Goal: Information Seeking & Learning: Learn about a topic

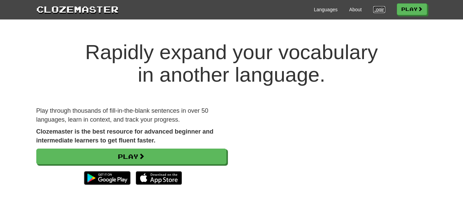
click at [374, 9] on link "Login" at bounding box center [379, 9] width 12 height 7
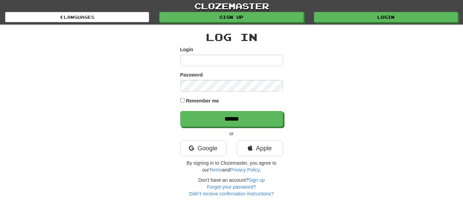
click at [227, 68] on form "Login Password Remember me ******" at bounding box center [231, 86] width 103 height 81
click at [201, 157] on div "Google" at bounding box center [203, 150] width 56 height 19
click at [202, 153] on link "Google" at bounding box center [203, 149] width 46 height 16
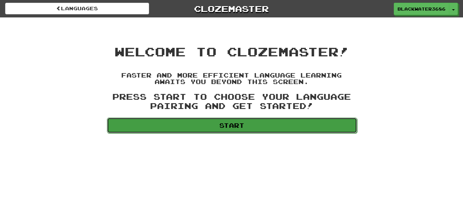
click at [258, 125] on link "Start" at bounding box center [232, 126] width 250 height 16
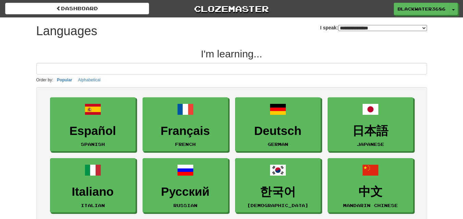
select select "*******"
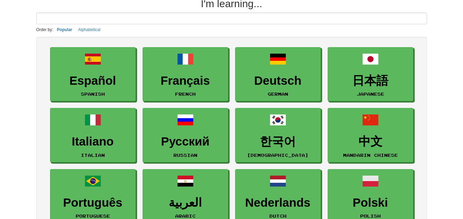
scroll to position [72, 0]
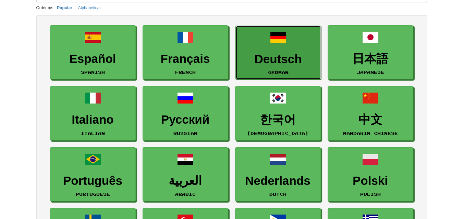
click at [275, 64] on h3 "Deutsch" at bounding box center [278, 59] width 78 height 13
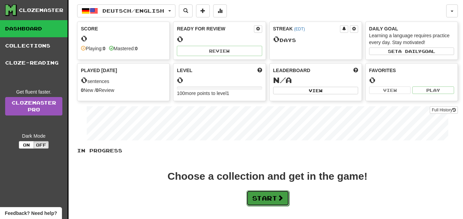
click at [256, 200] on button "Start" at bounding box center [267, 199] width 43 height 16
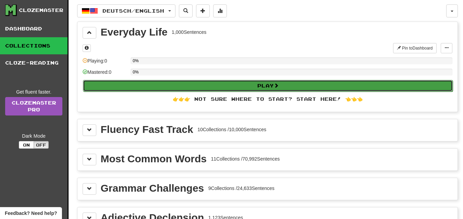
click at [230, 87] on button "Play" at bounding box center [267, 86] width 369 height 12
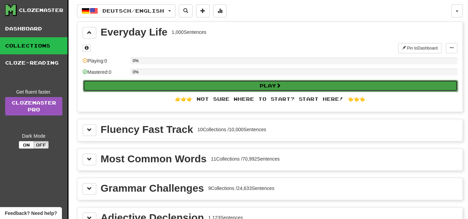
select select "**"
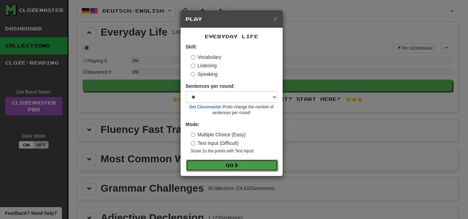
click at [237, 165] on span at bounding box center [235, 165] width 5 height 5
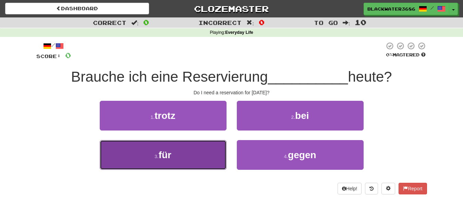
click at [201, 159] on button "3 . für" at bounding box center [163, 155] width 127 height 30
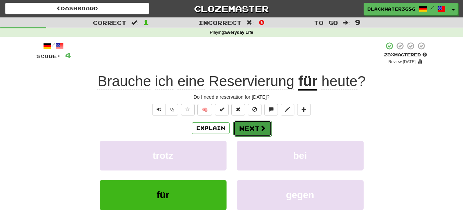
click at [263, 128] on span at bounding box center [262, 128] width 6 height 6
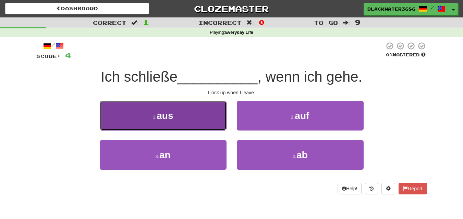
click at [203, 122] on button "1 . aus" at bounding box center [163, 116] width 127 height 30
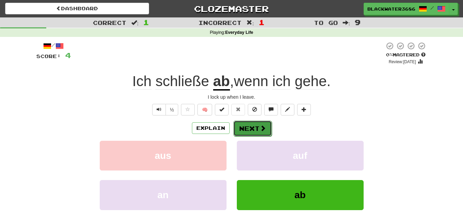
click at [245, 133] on button "Next" at bounding box center [252, 129] width 38 height 16
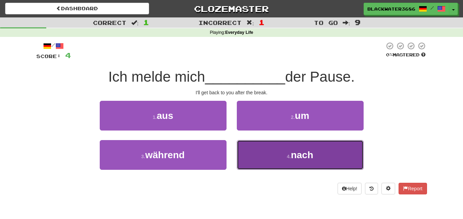
click at [282, 164] on button "4 . nach" at bounding box center [300, 155] width 127 height 30
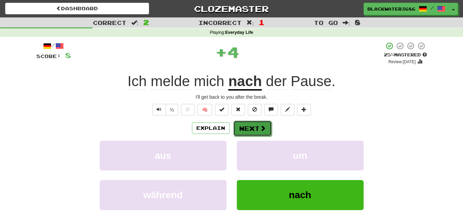
click at [253, 132] on button "Next" at bounding box center [252, 129] width 38 height 16
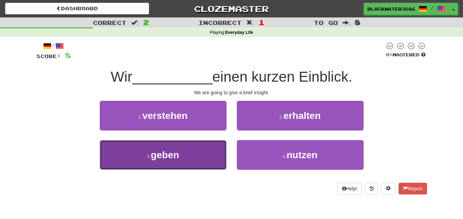
click at [198, 156] on button "3 . geben" at bounding box center [163, 155] width 127 height 30
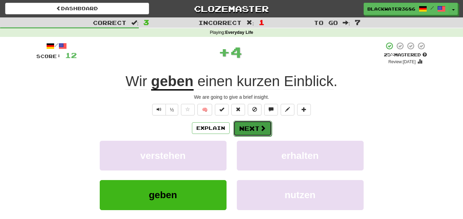
click at [255, 131] on button "Next" at bounding box center [252, 129] width 38 height 16
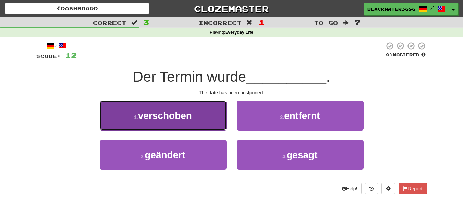
click at [199, 105] on button "1 . verschoben" at bounding box center [163, 116] width 127 height 30
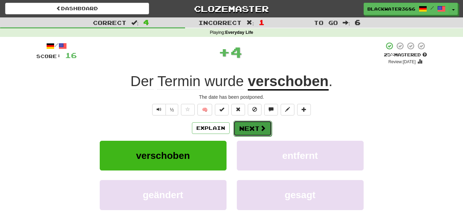
click at [249, 132] on button "Next" at bounding box center [252, 129] width 38 height 16
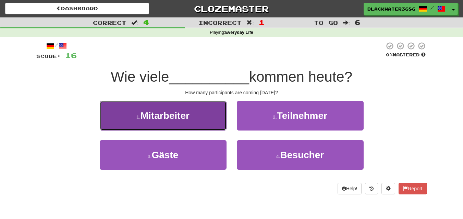
click at [199, 126] on button "1 . Mitarbeiter" at bounding box center [163, 116] width 127 height 30
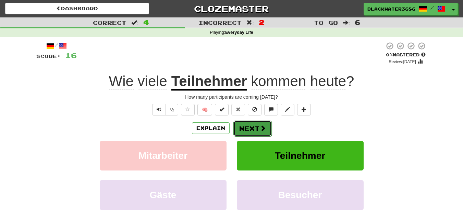
click at [248, 129] on button "Next" at bounding box center [252, 129] width 38 height 16
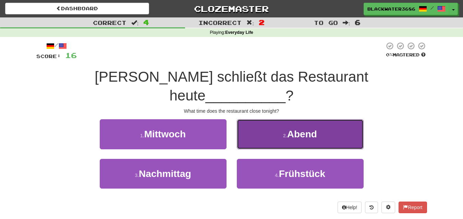
click at [259, 121] on button "2 . Abend" at bounding box center [300, 134] width 127 height 30
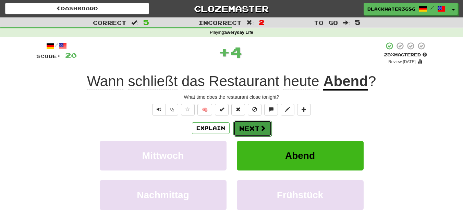
click at [252, 129] on button "Next" at bounding box center [252, 129] width 38 height 16
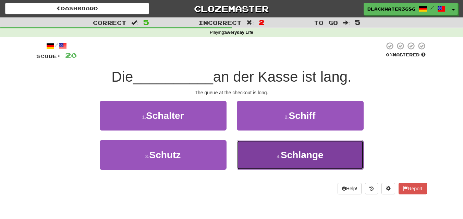
click at [261, 156] on button "4 . Schlange" at bounding box center [300, 155] width 127 height 30
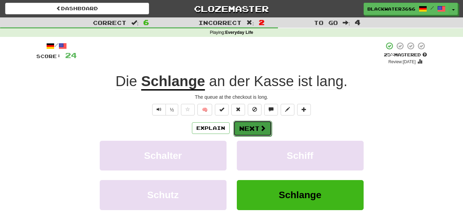
click at [243, 128] on button "Next" at bounding box center [252, 129] width 38 height 16
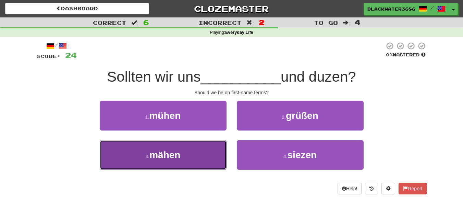
click at [183, 159] on button "3 . mähen" at bounding box center [163, 155] width 127 height 30
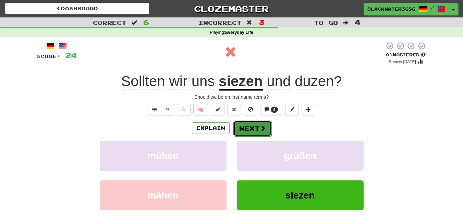
click at [260, 127] on span at bounding box center [262, 128] width 6 height 6
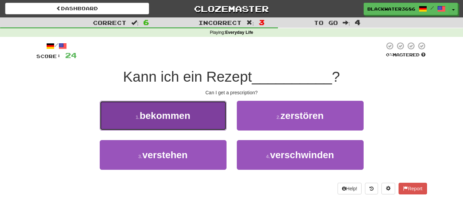
click at [200, 122] on button "1 . bekommen" at bounding box center [163, 116] width 127 height 30
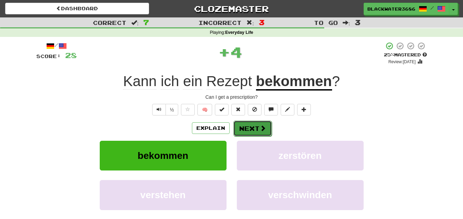
click at [263, 128] on span at bounding box center [262, 128] width 6 height 6
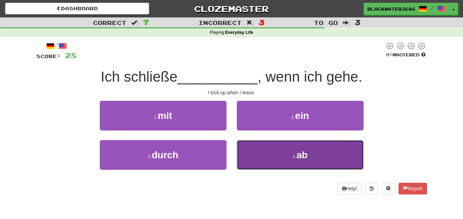
click at [268, 149] on button "4 . ab" at bounding box center [300, 155] width 127 height 30
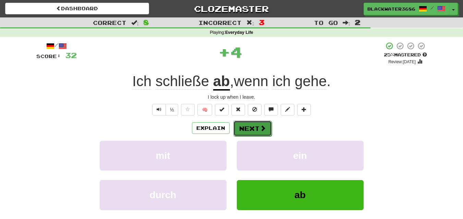
click at [251, 131] on button "Next" at bounding box center [252, 129] width 38 height 16
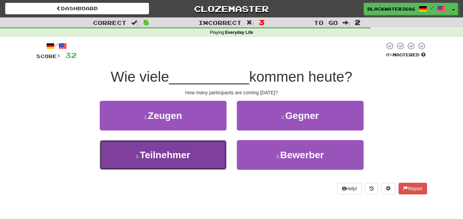
click at [195, 163] on button "3 . Teilnehmer" at bounding box center [163, 155] width 127 height 30
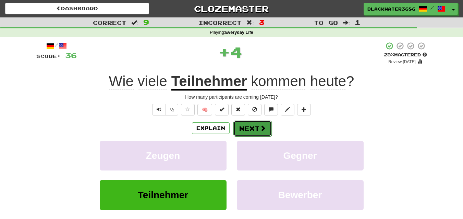
click at [251, 129] on button "Next" at bounding box center [252, 129] width 38 height 16
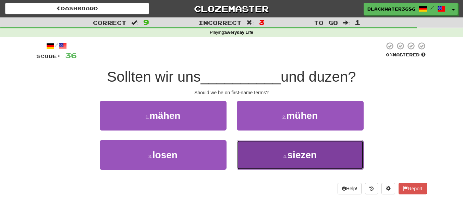
click at [253, 143] on button "4 . siezen" at bounding box center [300, 155] width 127 height 30
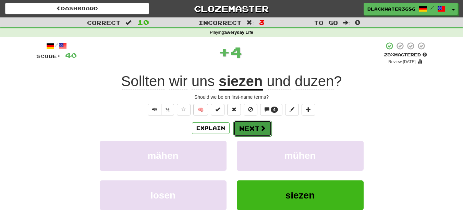
click at [250, 125] on button "Next" at bounding box center [252, 129] width 38 height 16
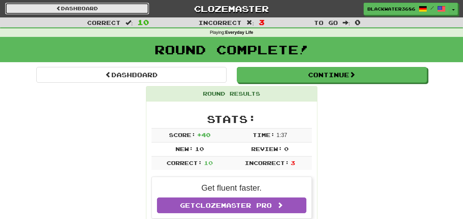
click at [62, 10] on link "Dashboard" at bounding box center [77, 9] width 144 height 12
